Goal: Transaction & Acquisition: Purchase product/service

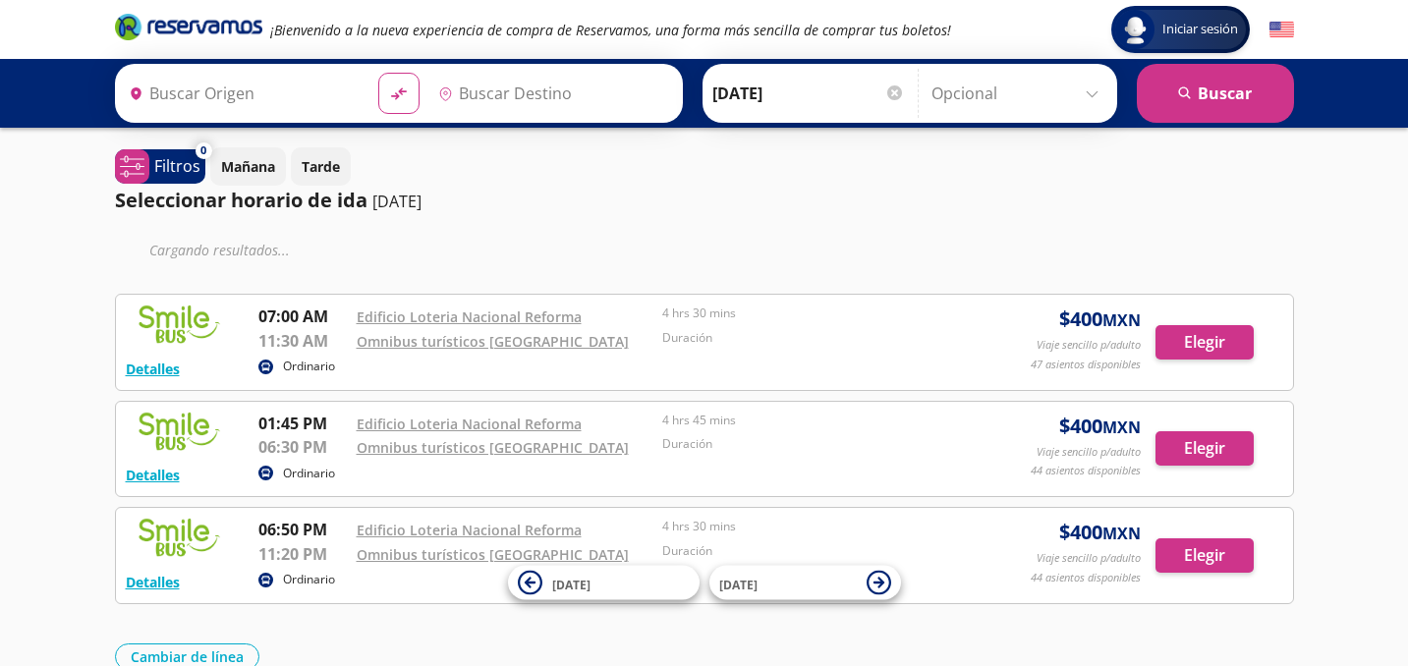
type input "[GEOGRAPHIC_DATA], [GEOGRAPHIC_DATA]"
type input "Omnibus Turísticos Ocaso Xalapa, [GEOGRAPHIC_DATA]"
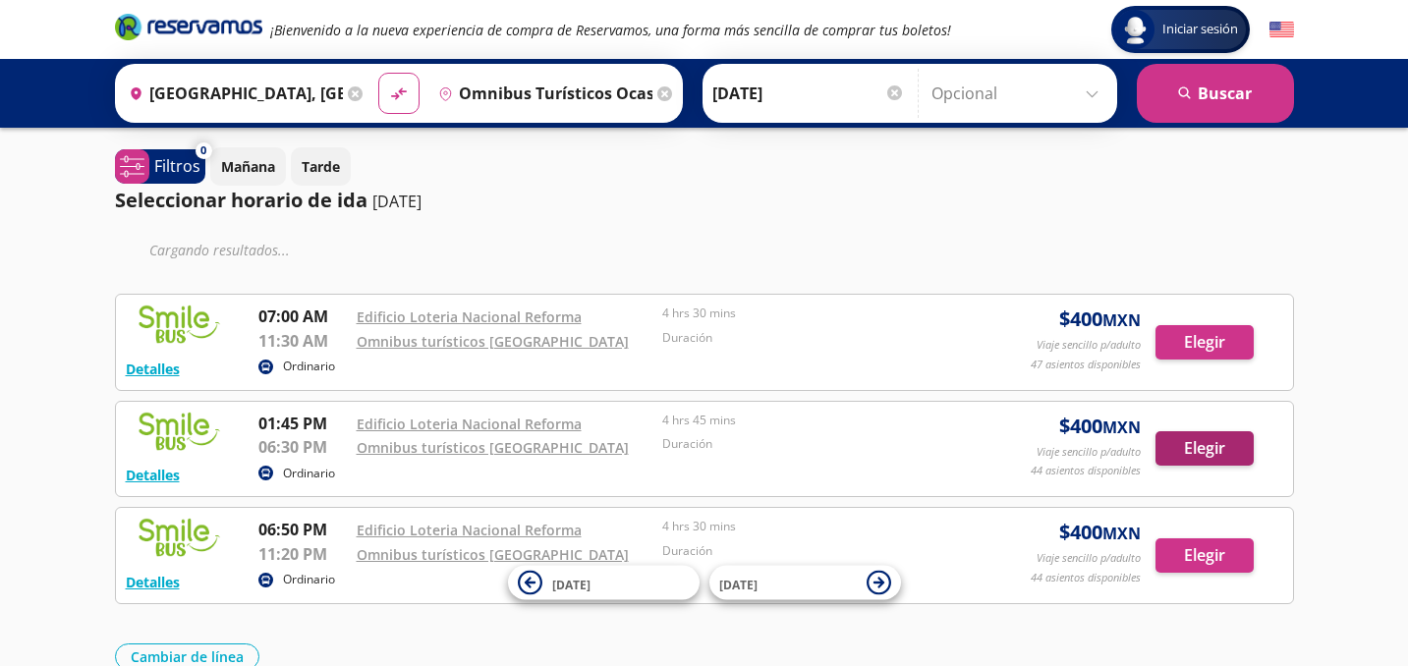
click at [1175, 445] on button "Elegir" at bounding box center [1204, 448] width 98 height 34
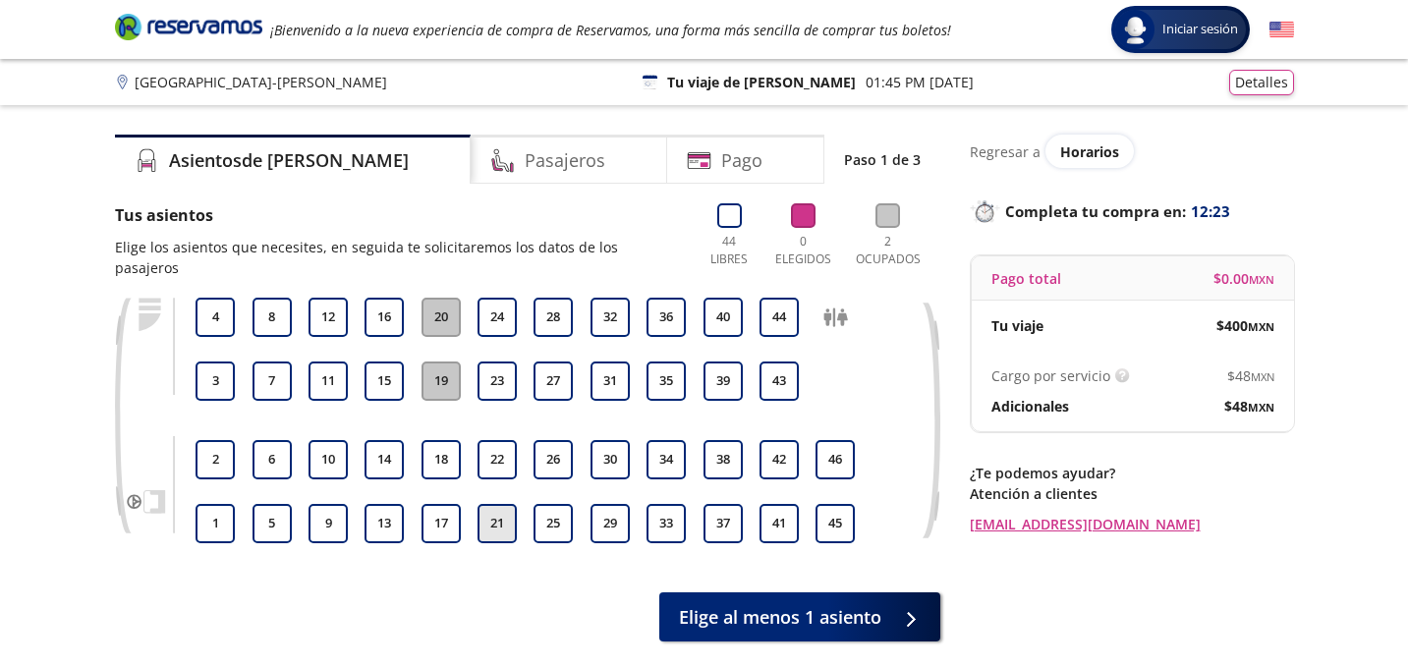
click at [498, 517] on button "21" at bounding box center [496, 523] width 39 height 39
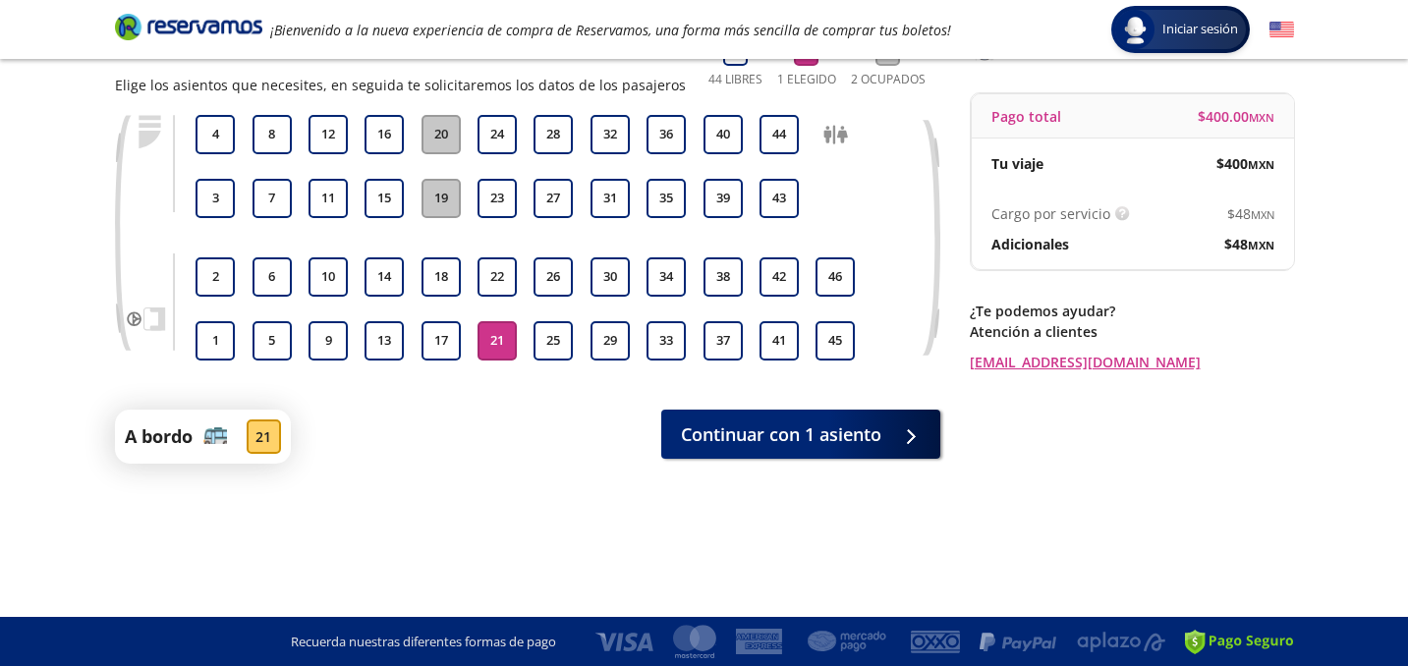
scroll to position [162, 0]
click at [794, 433] on span "Continuar con 1 asiento" at bounding box center [781, 431] width 200 height 27
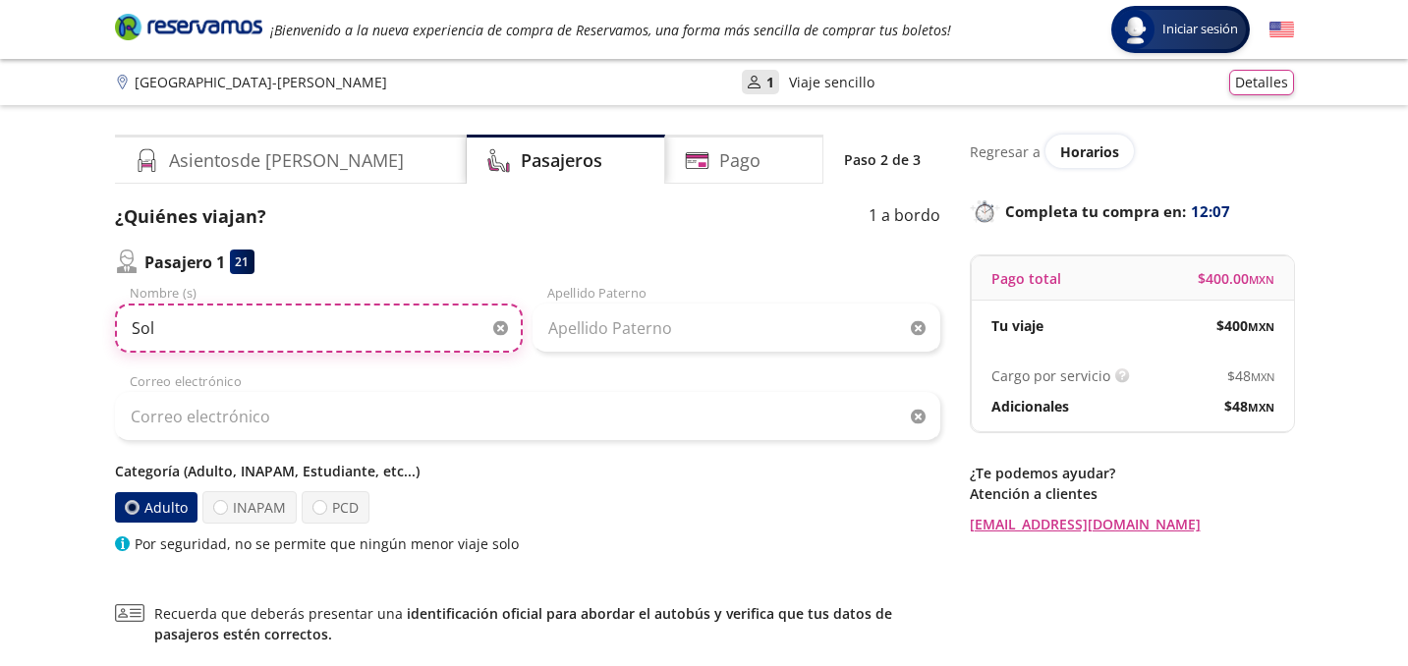
type input "Sol"
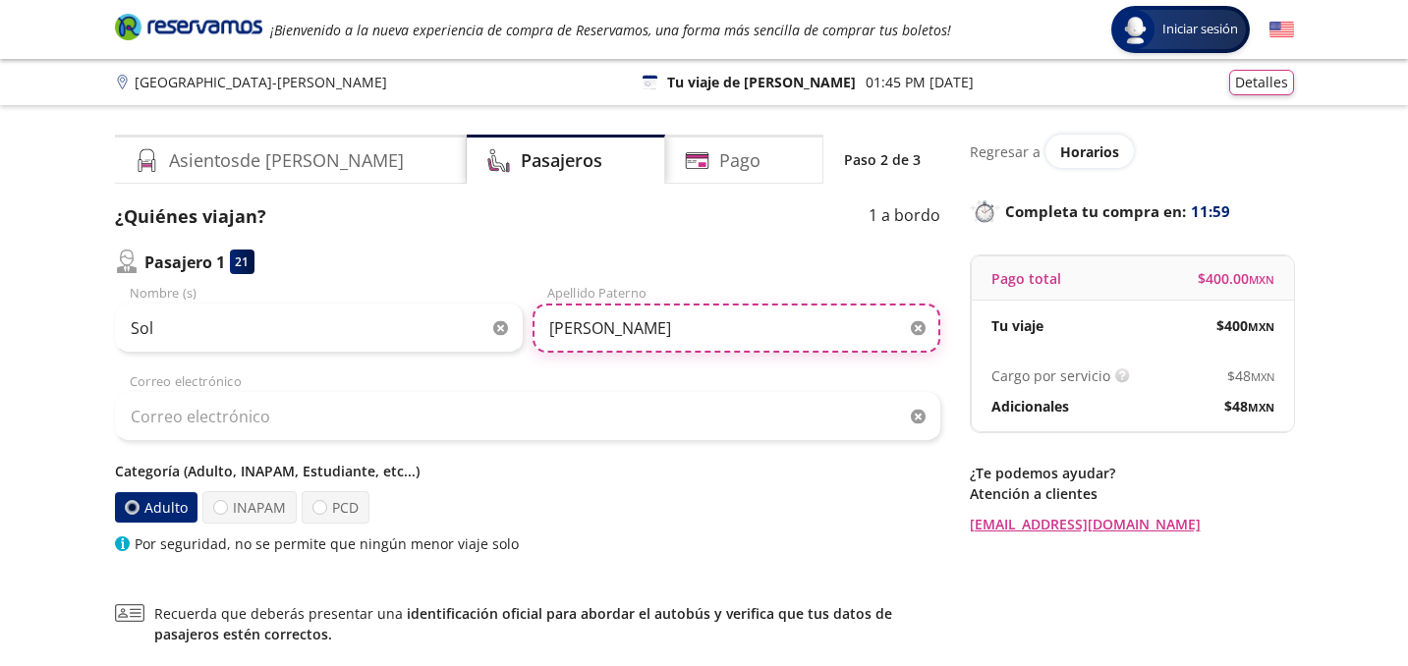
type input "[PERSON_NAME]"
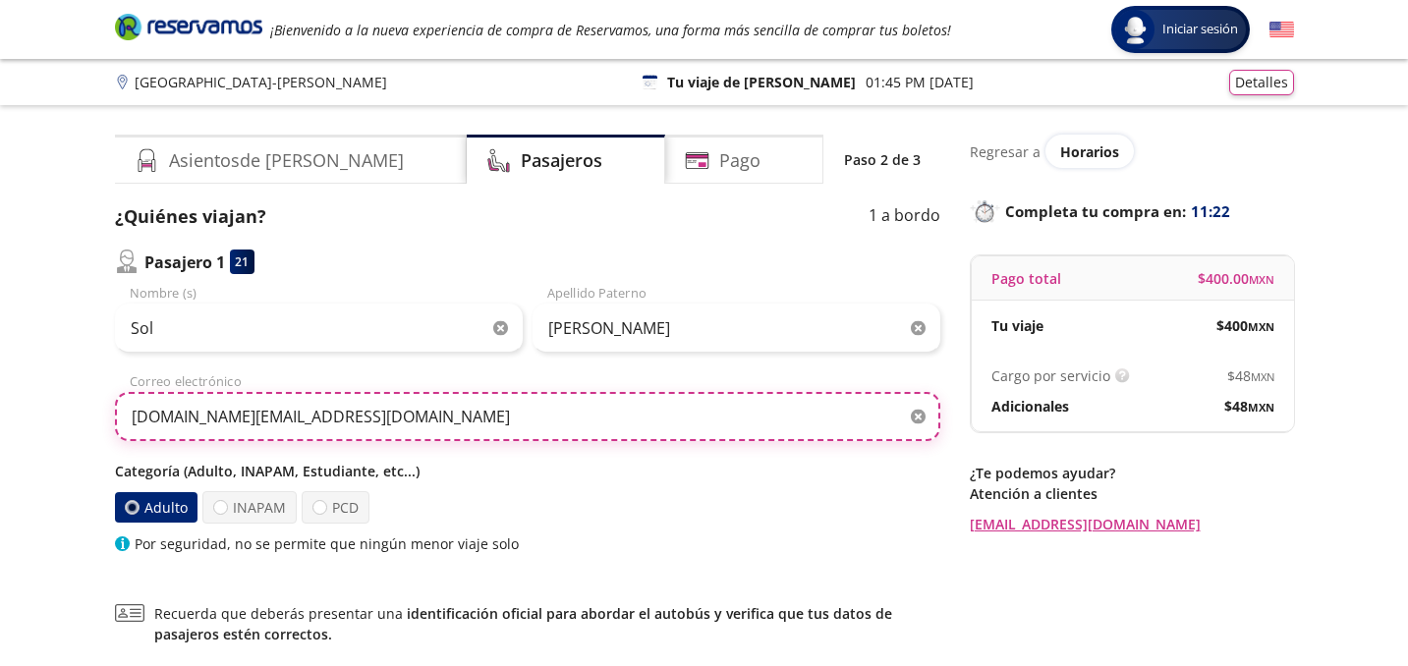
click at [168, 420] on input "[DOMAIN_NAME][EMAIL_ADDRESS][DOMAIN_NAME]" at bounding box center [527, 416] width 825 height 49
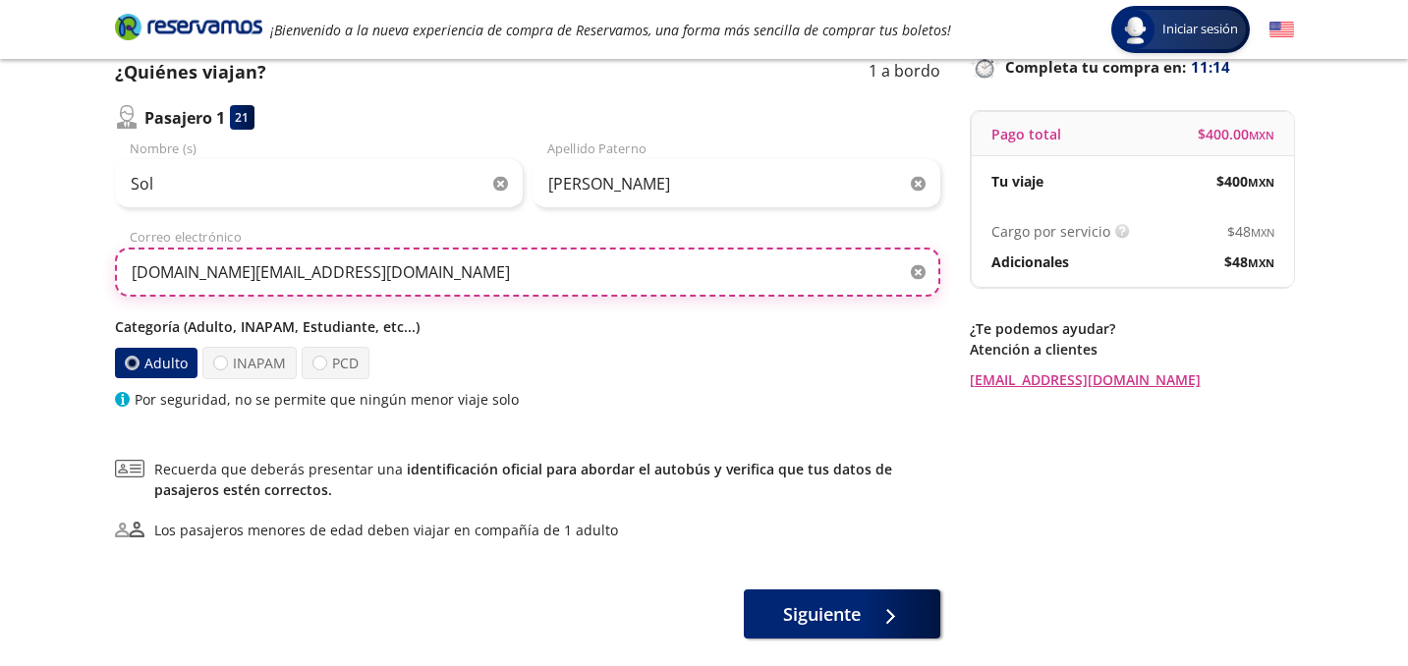
scroll to position [145, 0]
type input "[DOMAIN_NAME][EMAIL_ADDRESS][DOMAIN_NAME]"
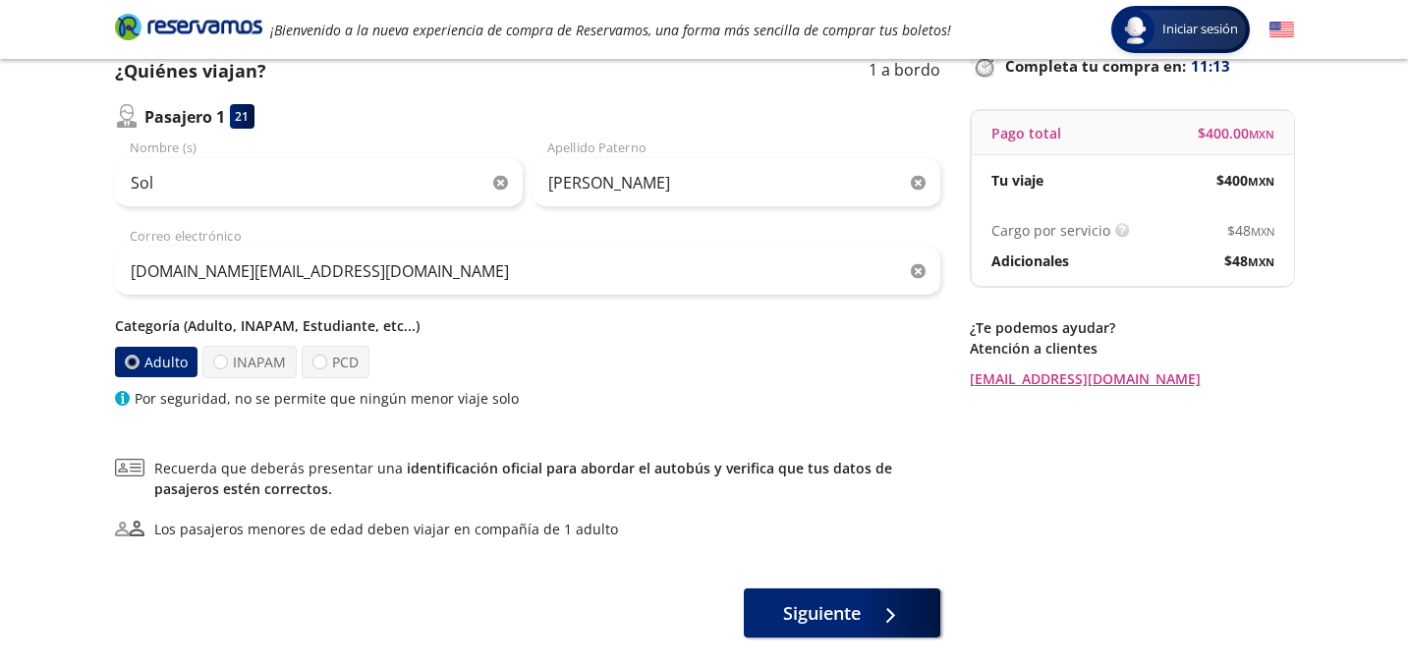
click at [164, 374] on label "Adulto" at bounding box center [156, 362] width 83 height 30
click at [138, 369] on input "Adulto" at bounding box center [131, 363] width 14 height 14
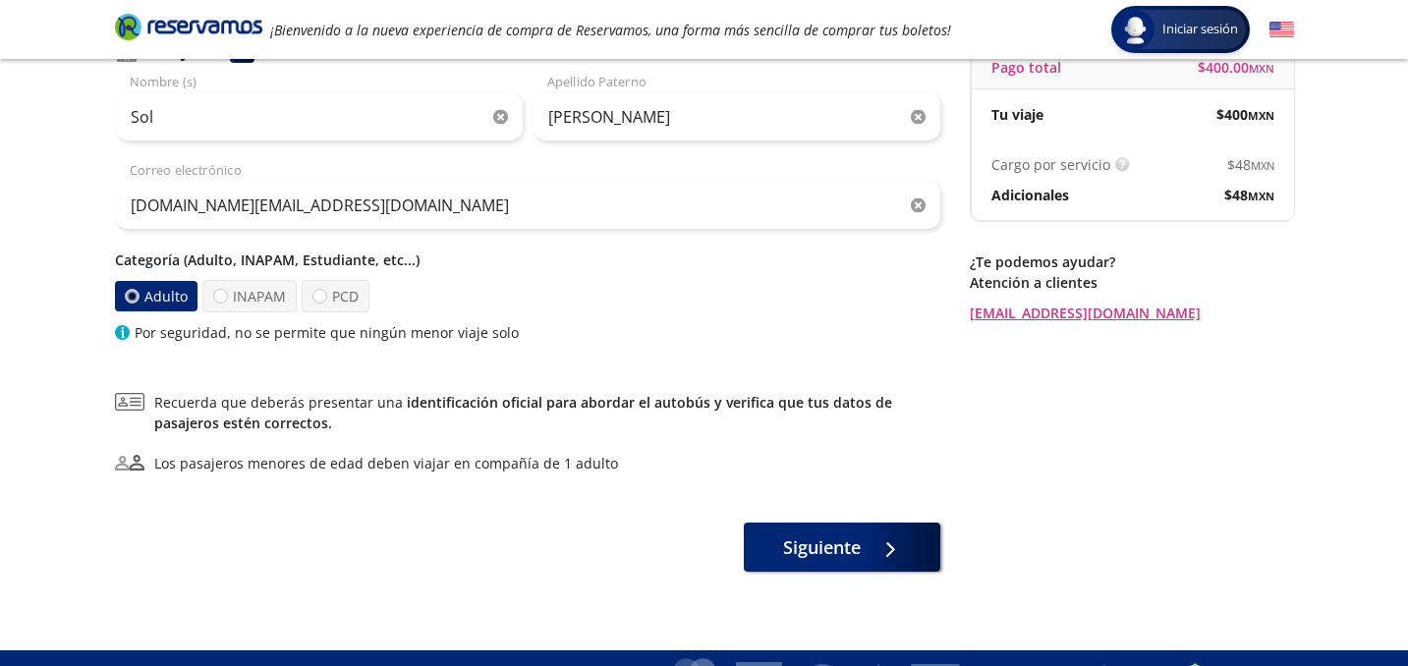
scroll to position [231, 0]
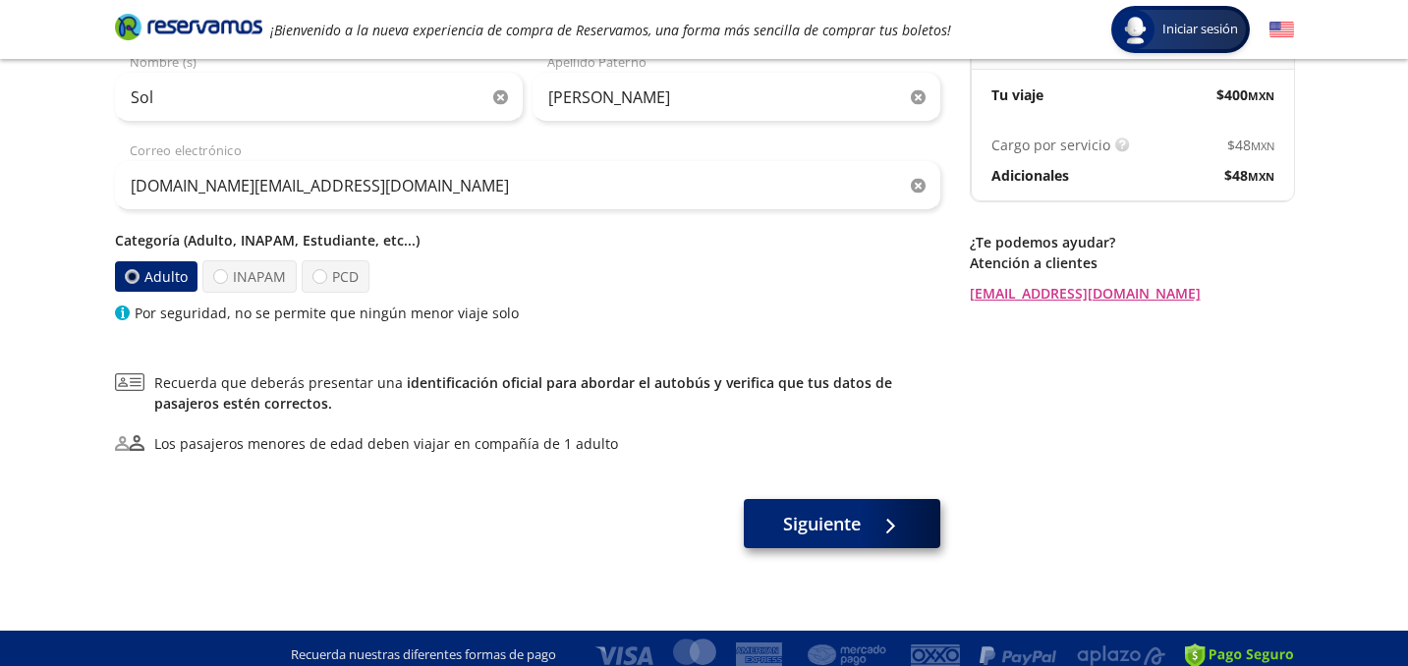
click at [832, 528] on span "Siguiente" at bounding box center [822, 524] width 78 height 27
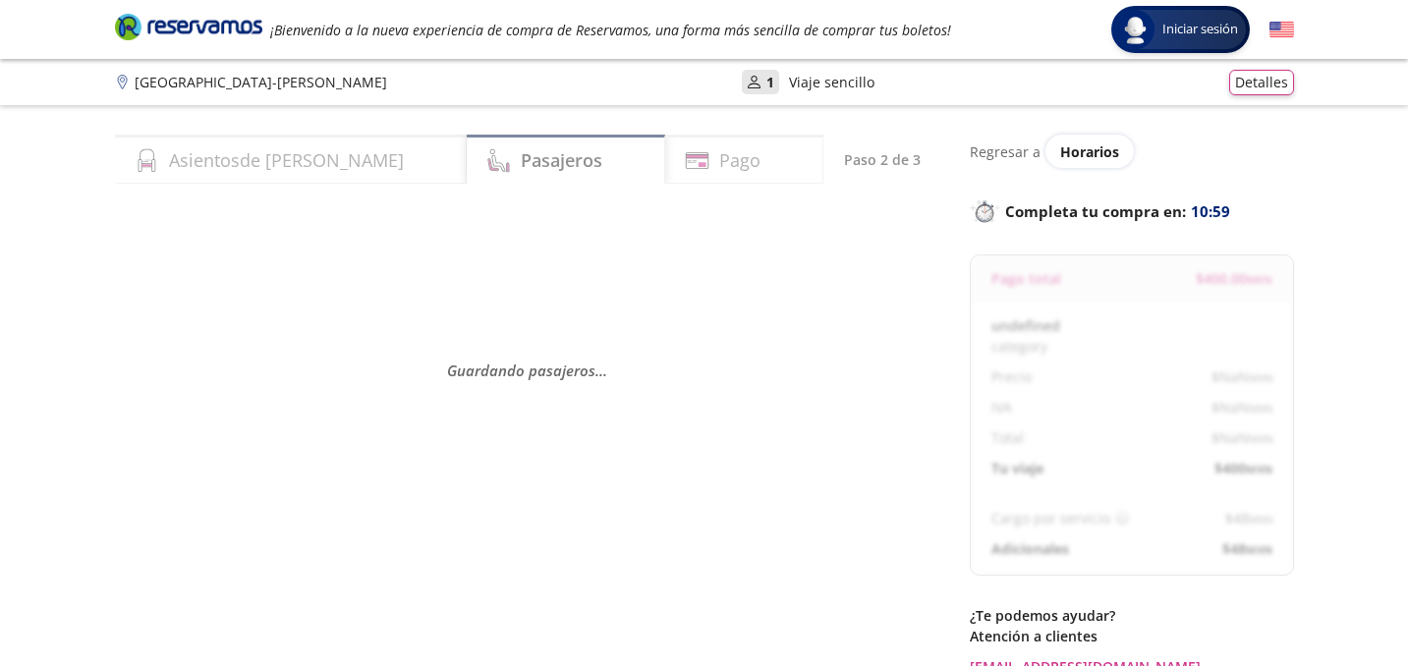
select select "MX"
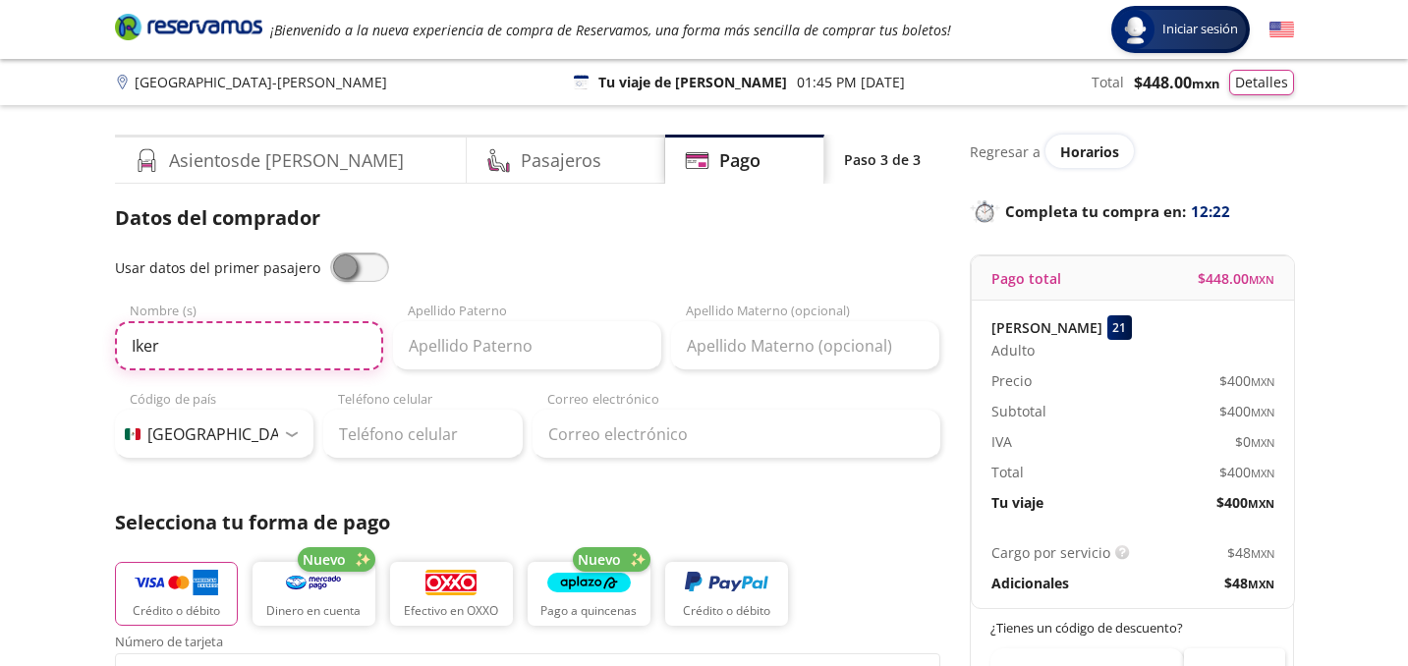
type input "Iker"
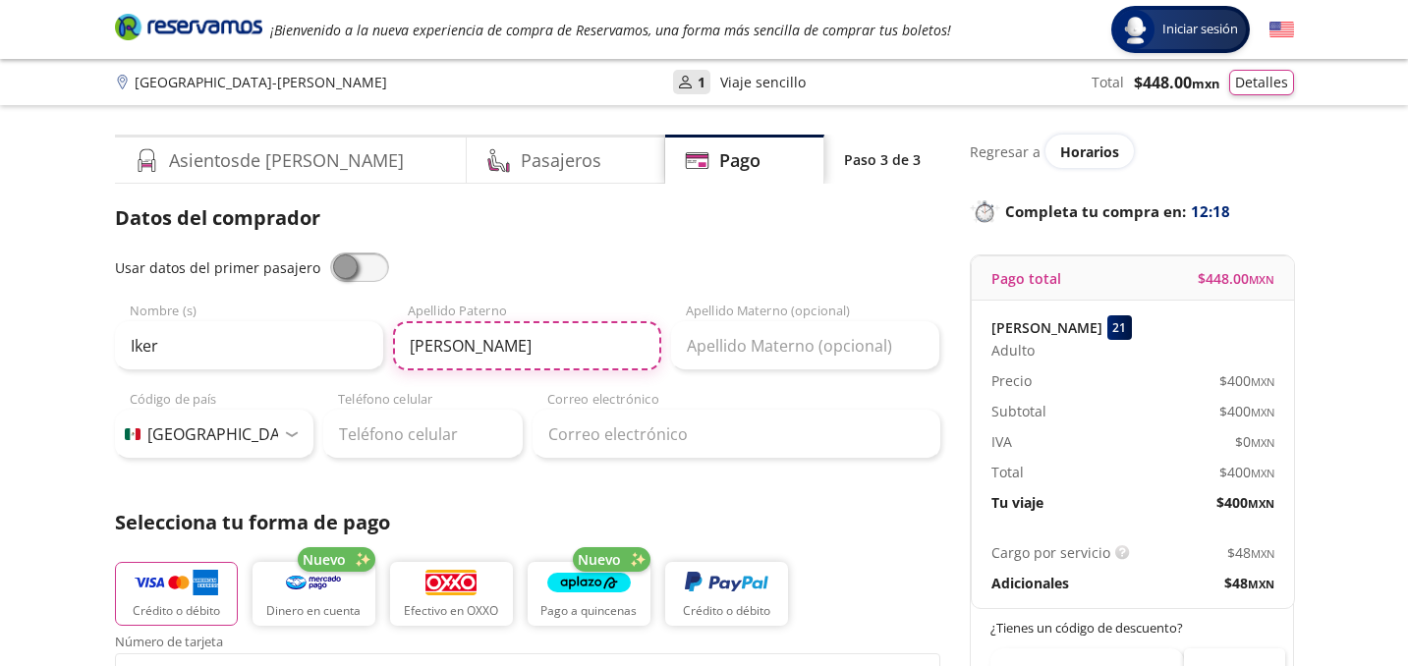
type input "[PERSON_NAME]"
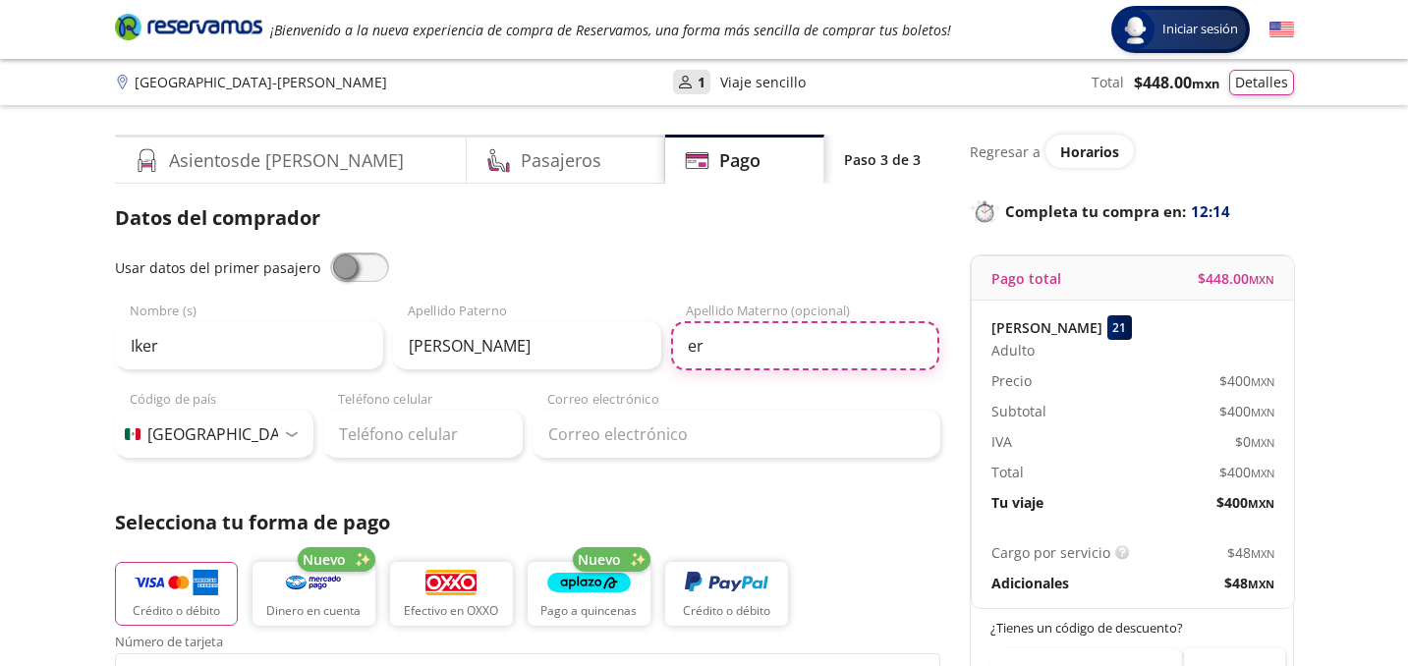
type input "e"
type input "Ertze"
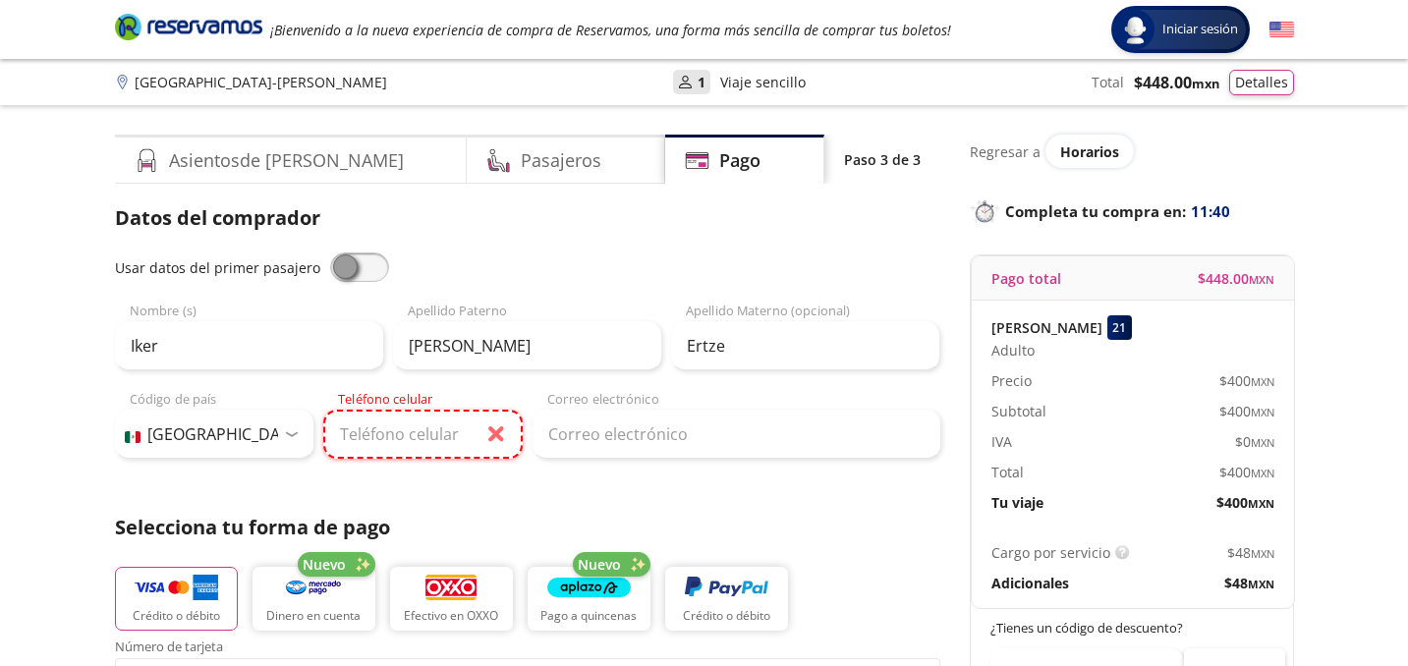
click at [420, 437] on input "Teléfono celular" at bounding box center [422, 434] width 199 height 49
paste input "55 3442 9024"
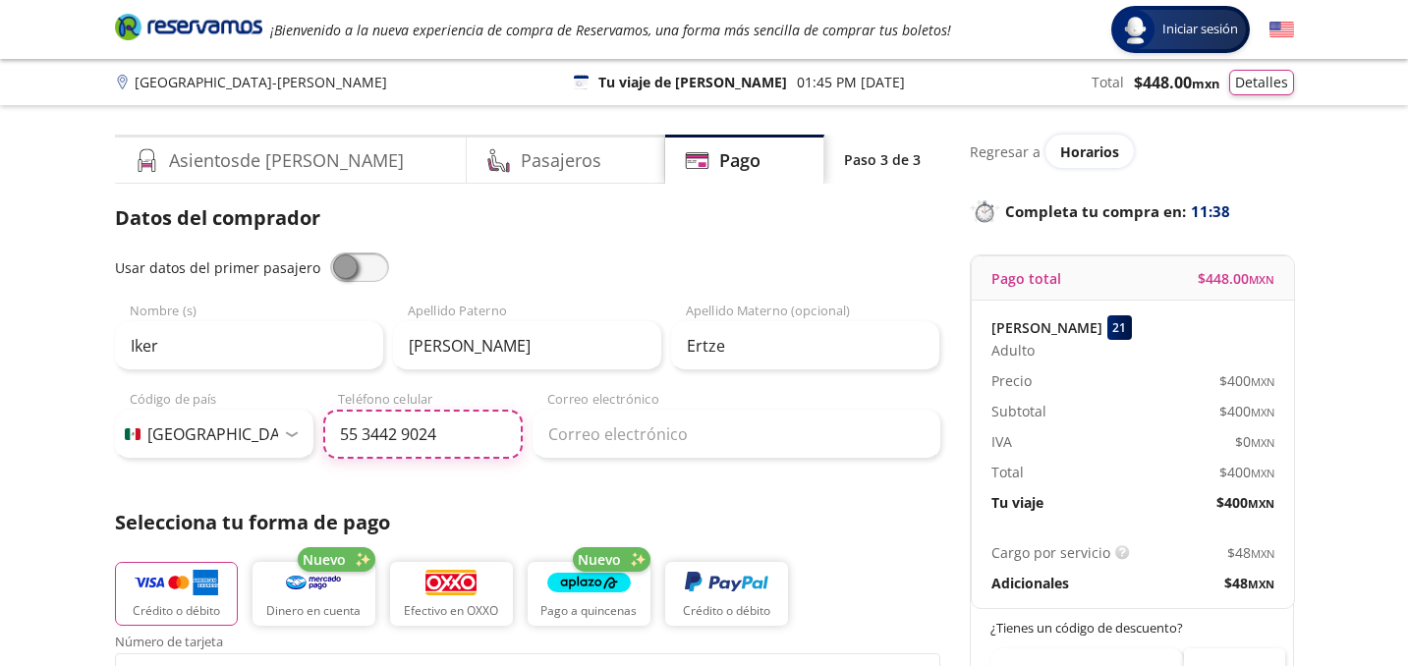
type input "55 3442 9024"
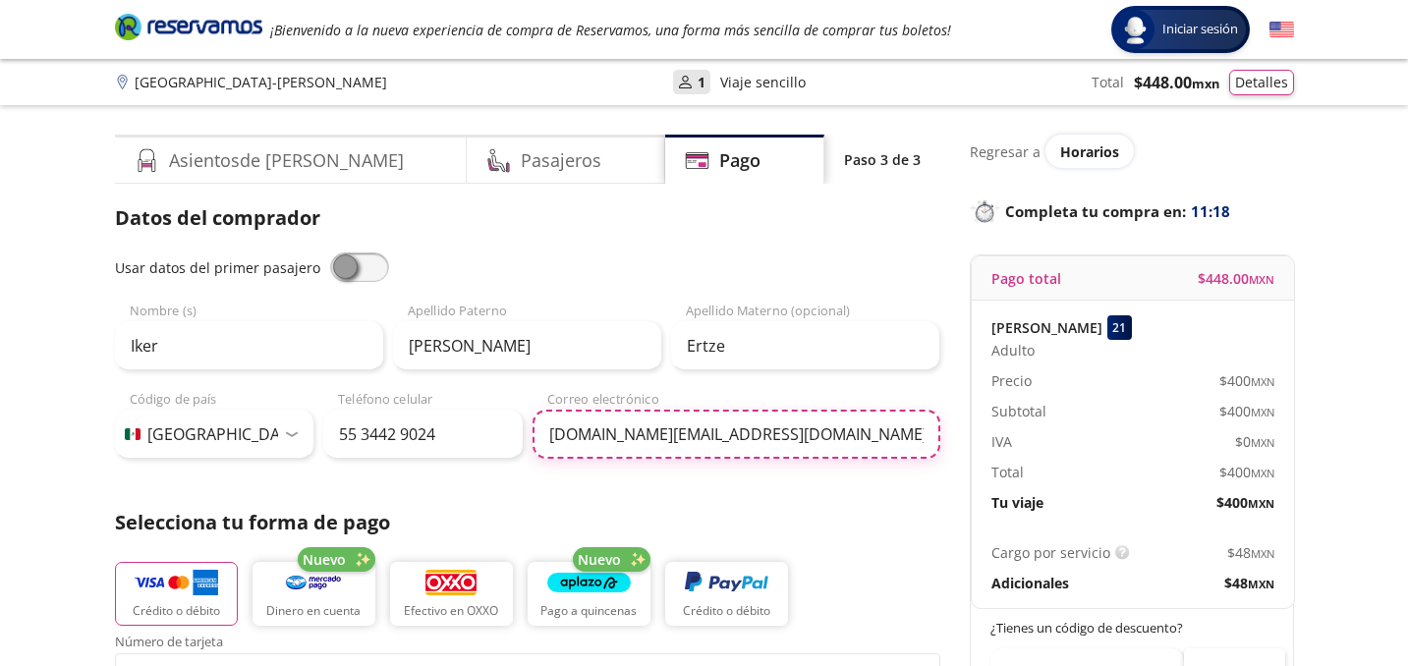
type input "[DOMAIN_NAME][EMAIL_ADDRESS][DOMAIN_NAME]"
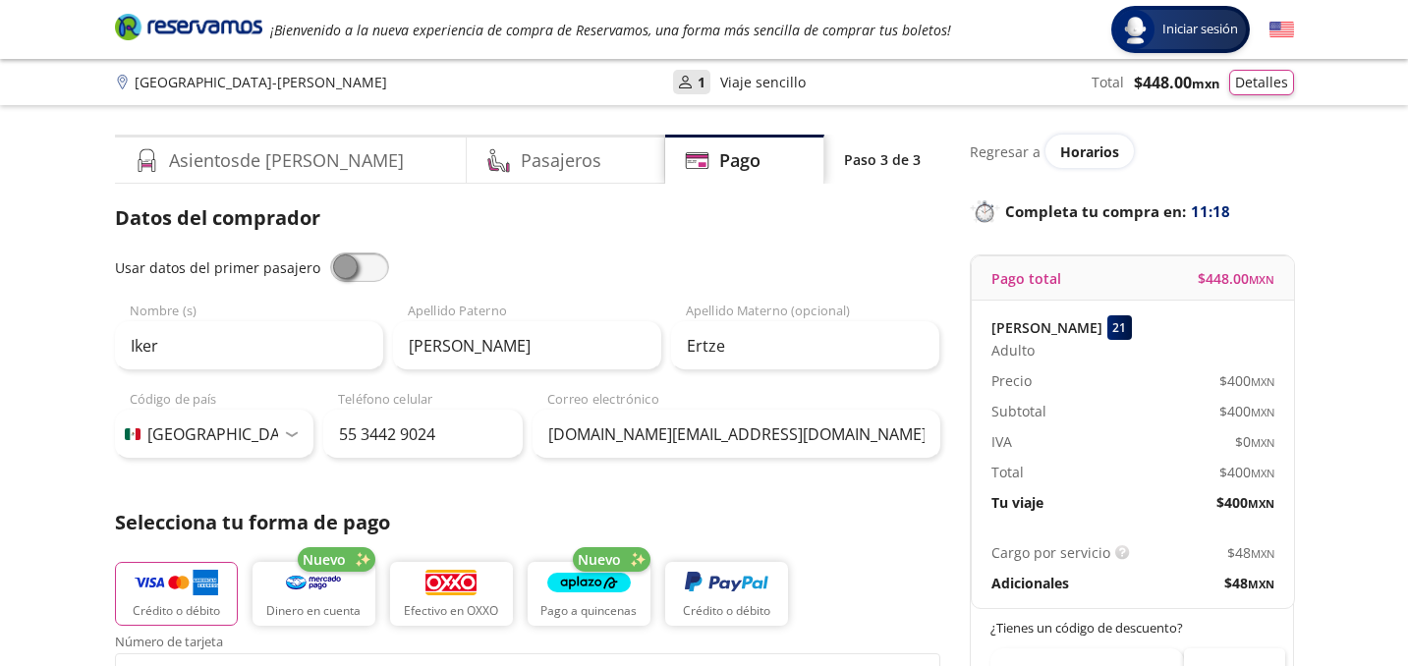
click at [560, 490] on div "Datos del comprador Usar datos del primer pasajero Iker Nombre (s) [PERSON_NAME…" at bounding box center [527, 647] width 825 height 889
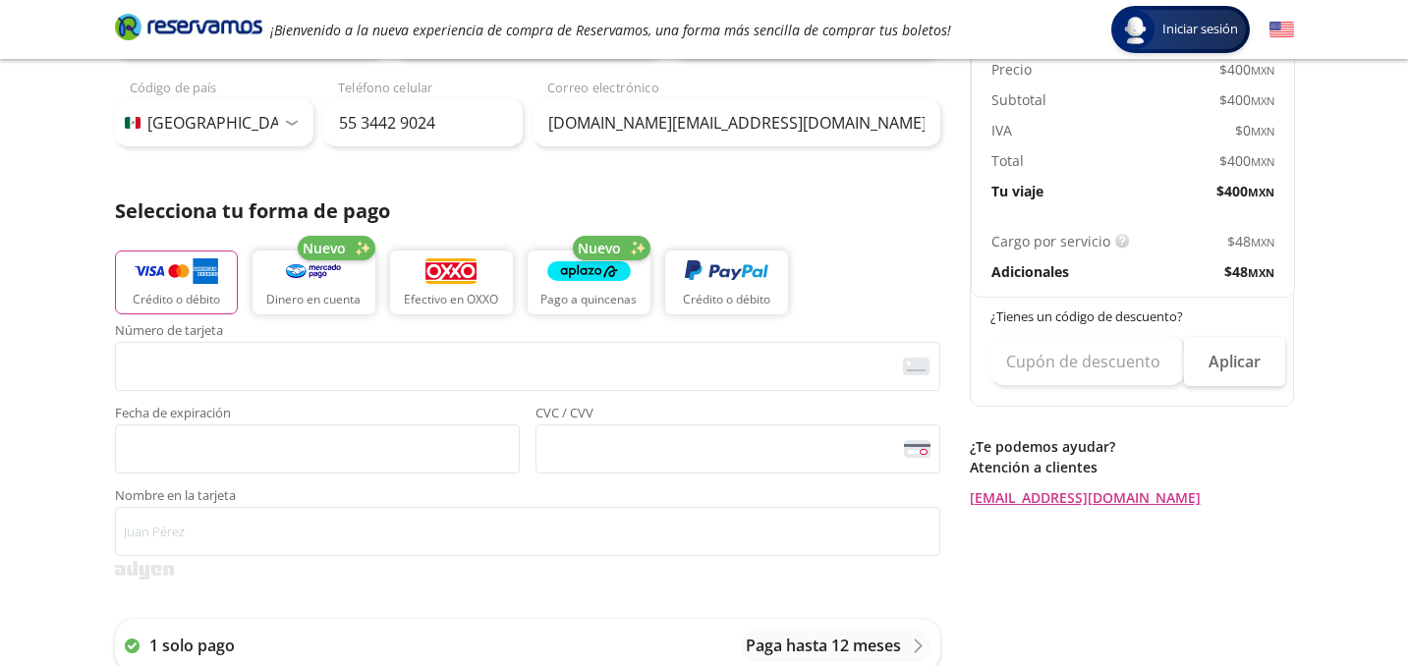
scroll to position [311, 0]
click at [487, 585] on div "Número de tarjeta <p>Your browser does not support iframes.</p> Fecha de expira…" at bounding box center [527, 552] width 825 height 457
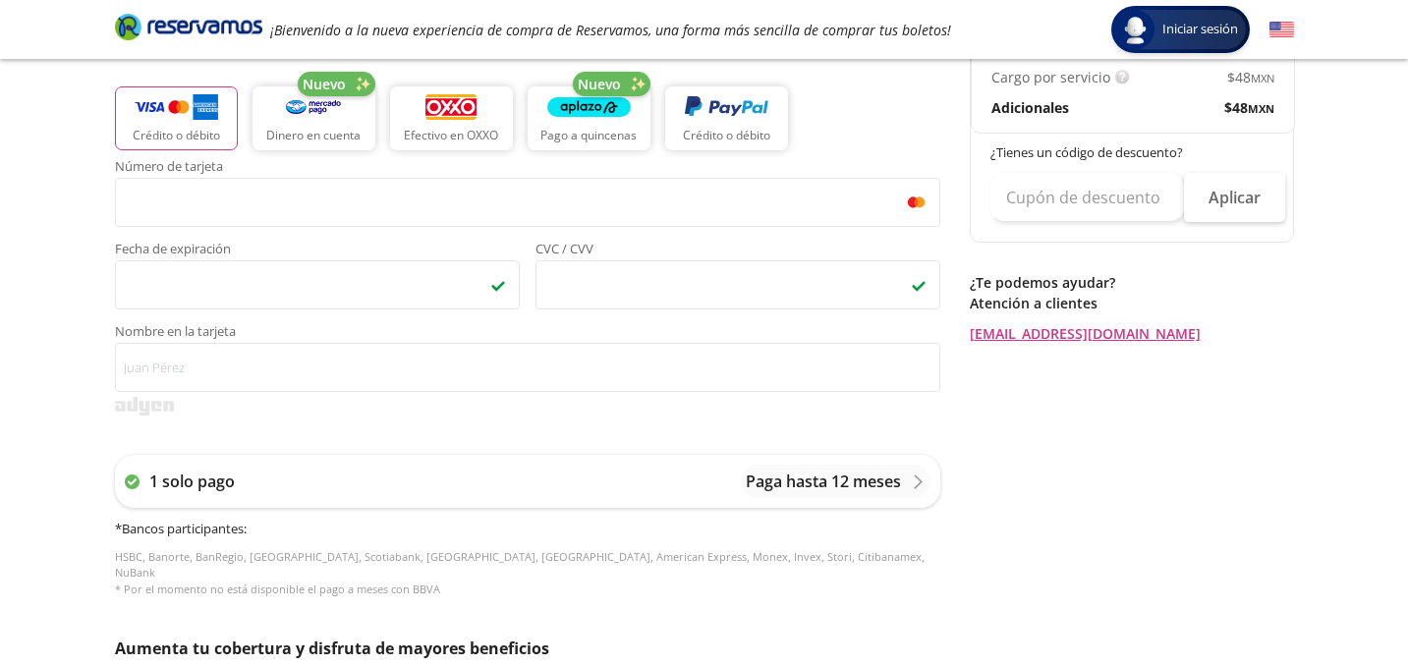
scroll to position [477, 0]
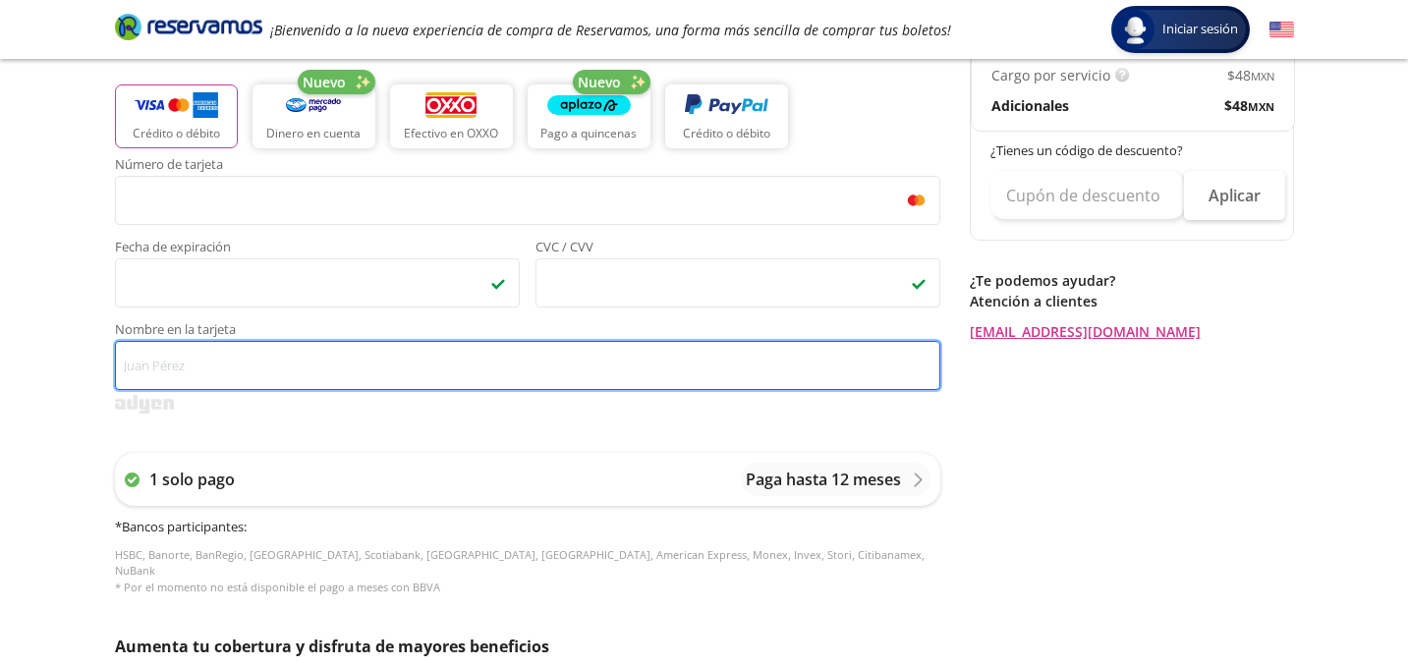
click at [191, 365] on input "Nombre en la tarjeta" at bounding box center [527, 365] width 825 height 49
type input "[PERSON_NAME]"
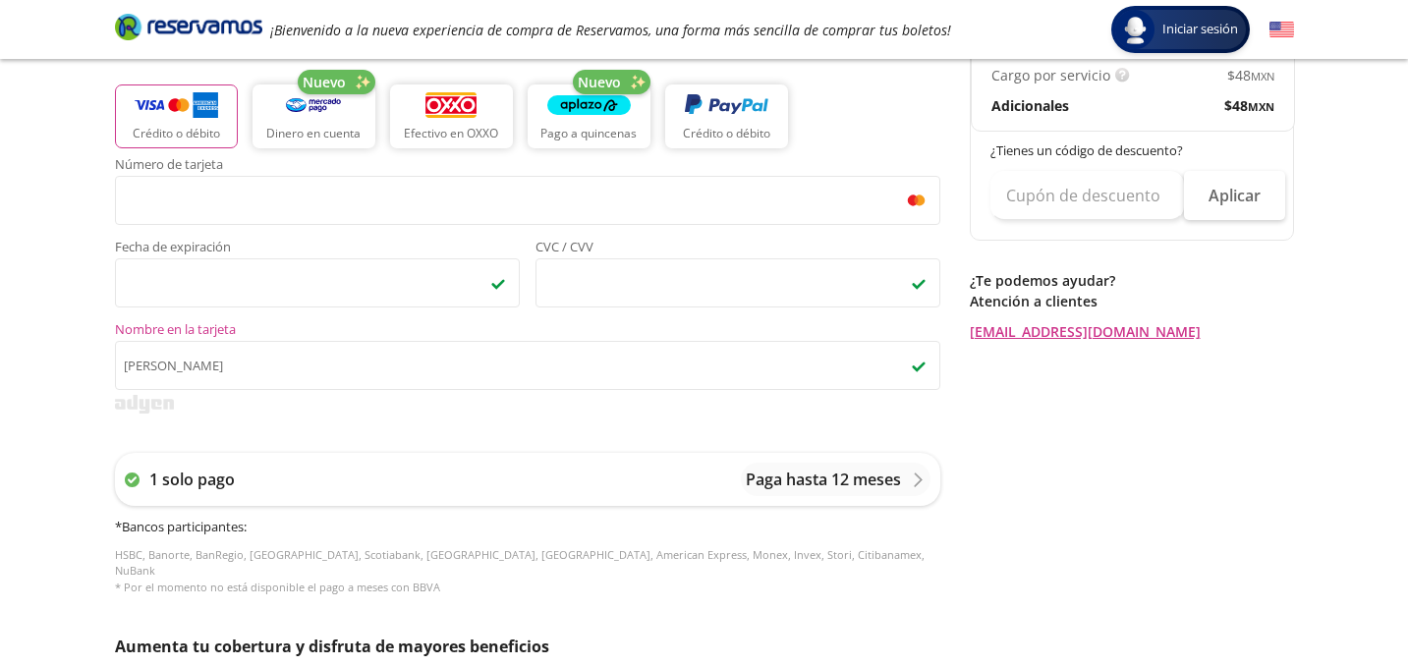
click at [175, 440] on div "1 solo pago Paga hasta 12 meses * Bancos participantes : HSBC, Banorte, BanRegi…" at bounding box center [527, 524] width 825 height 182
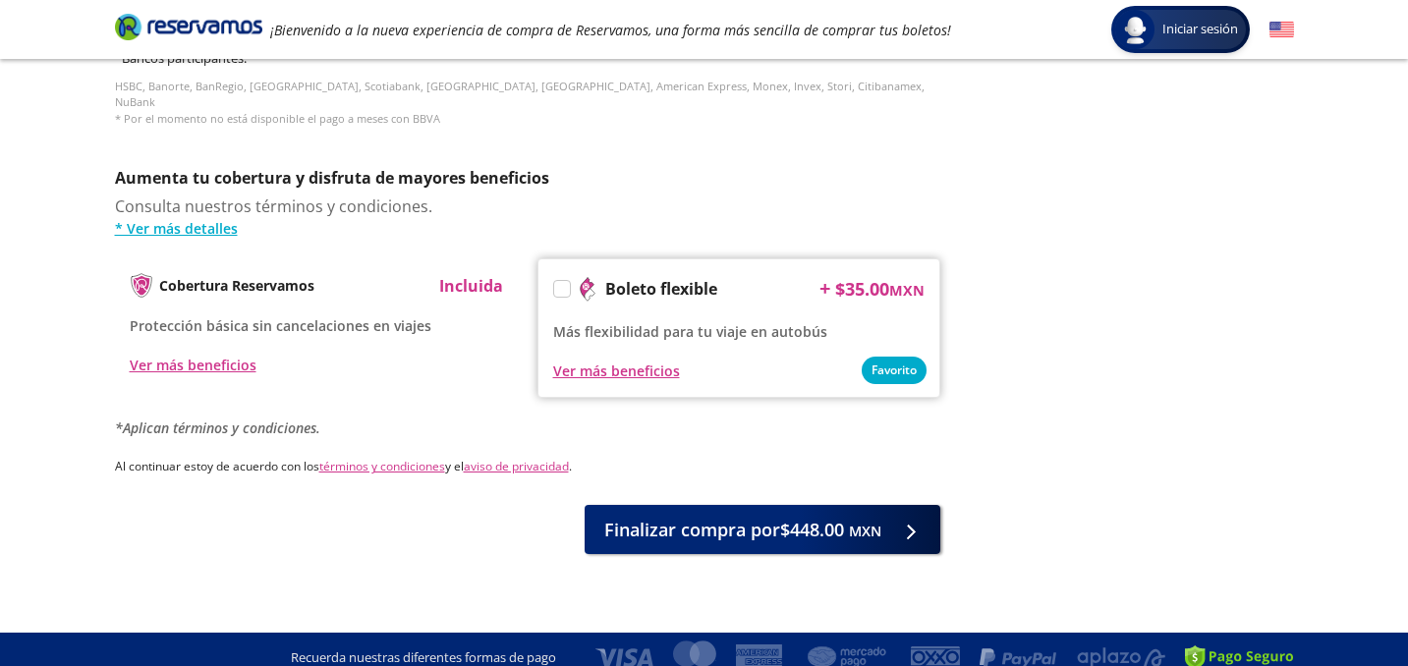
scroll to position [944, 0]
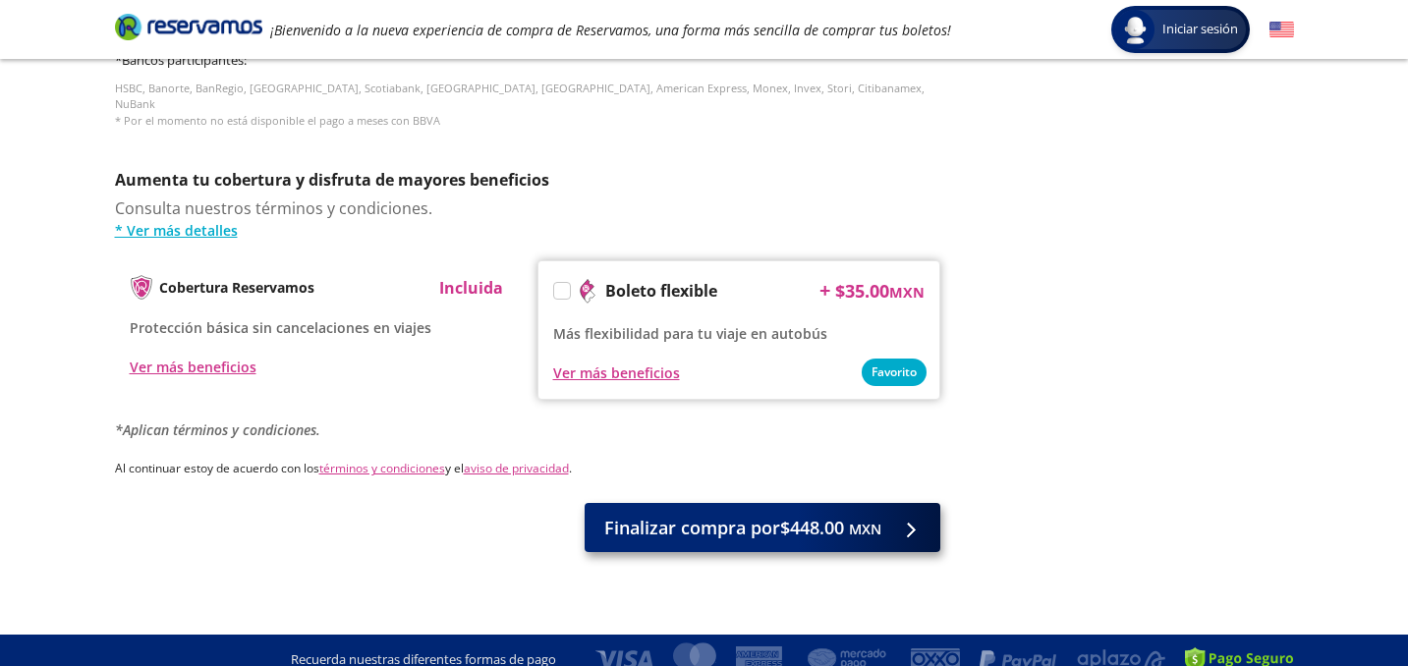
click at [806, 516] on span "Finalizar compra por $448.00 MXN" at bounding box center [742, 528] width 277 height 27
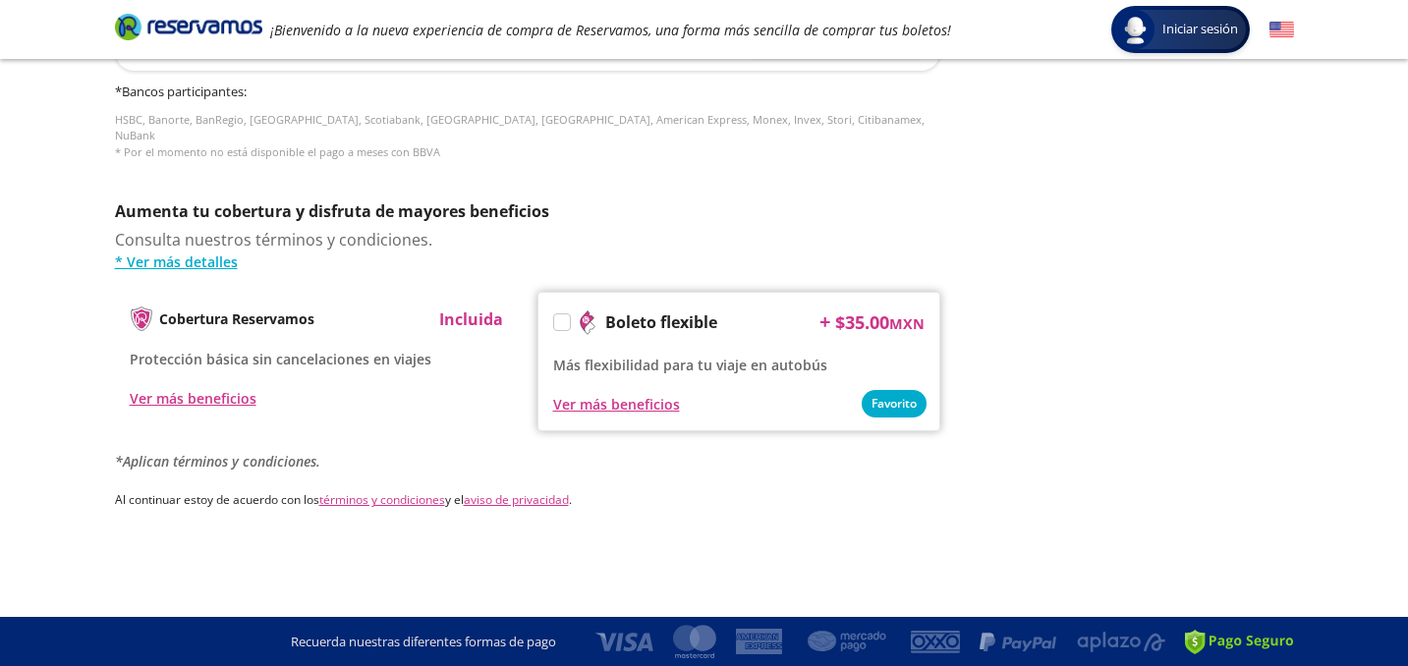
scroll to position [0, 0]
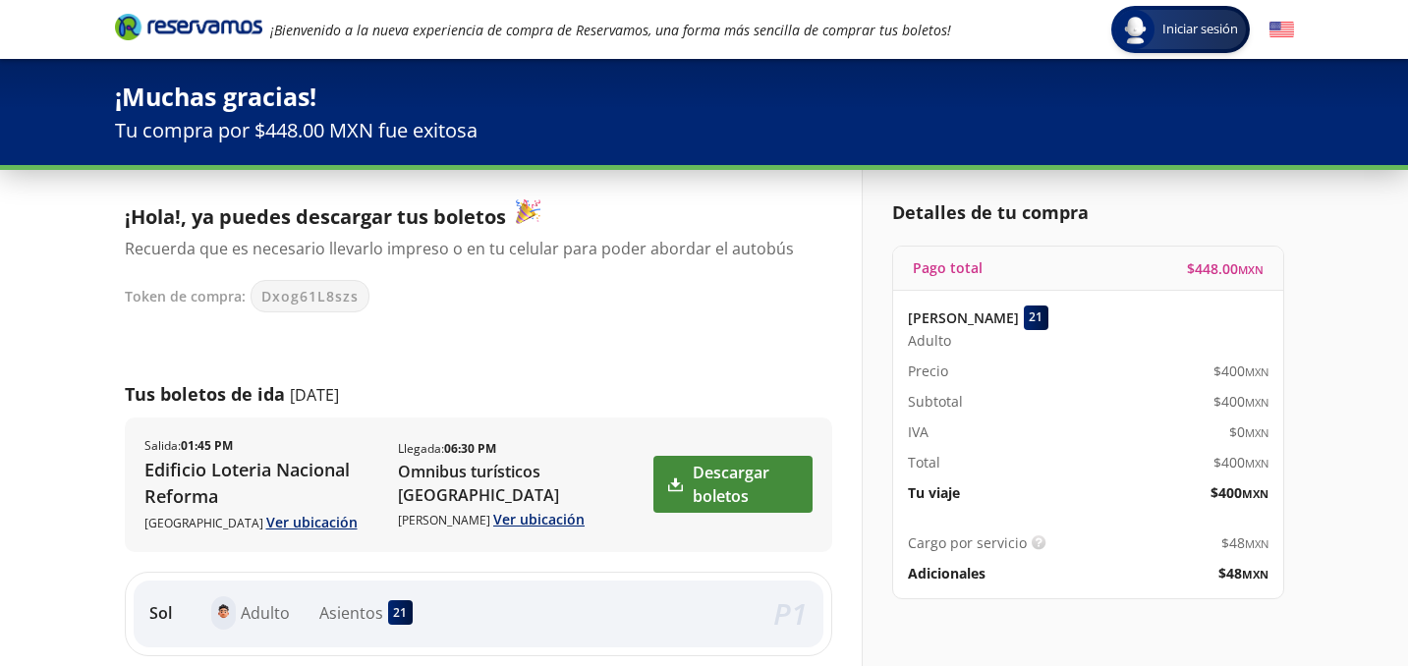
click at [753, 487] on link "Descargar boletos" at bounding box center [732, 484] width 158 height 57
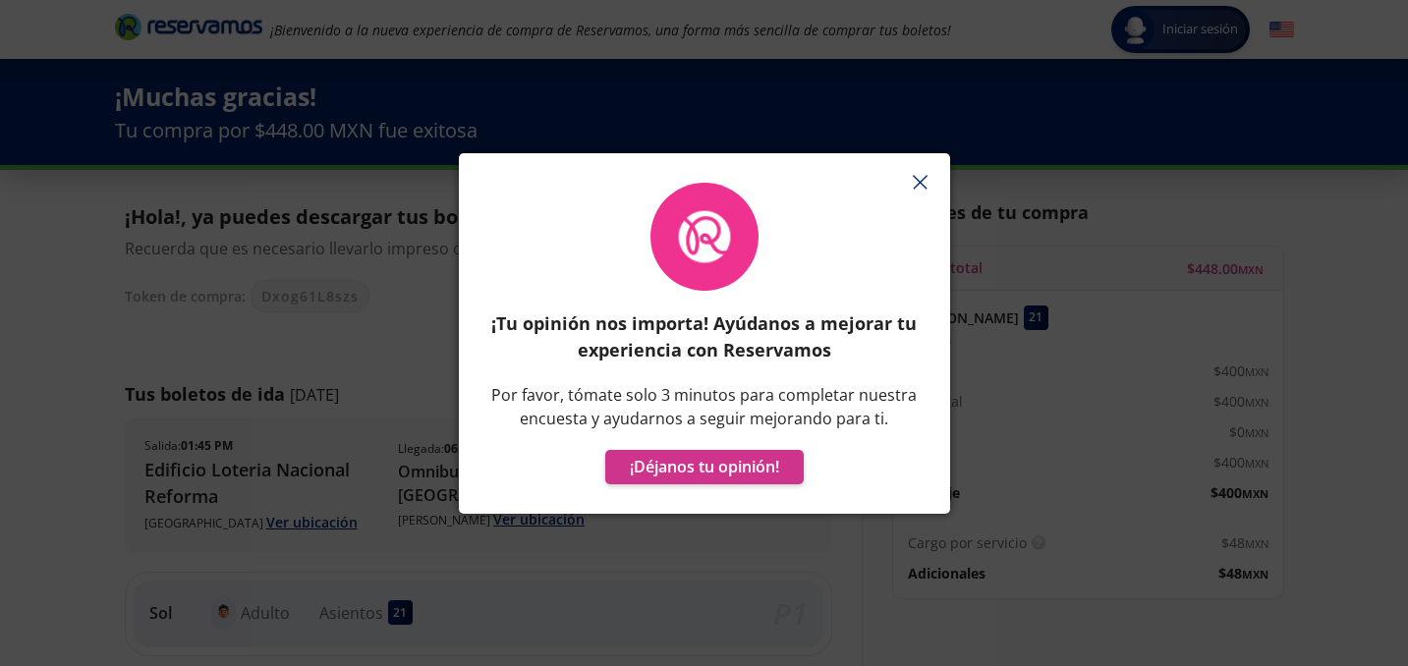
click at [924, 174] on button "button" at bounding box center [920, 182] width 29 height 29
